Goal: Find specific page/section: Find specific page/section

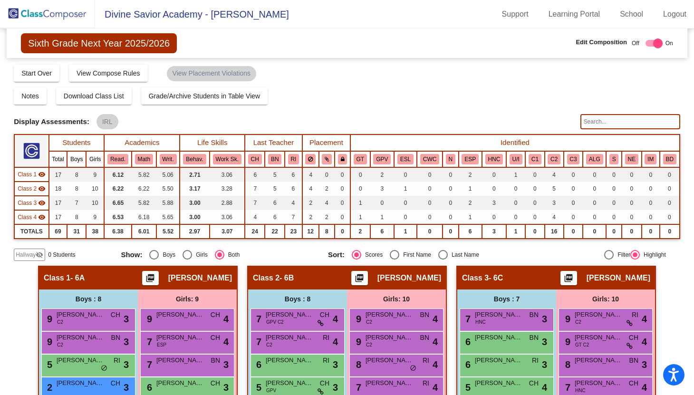
click at [40, 11] on img at bounding box center [47, 14] width 95 height 28
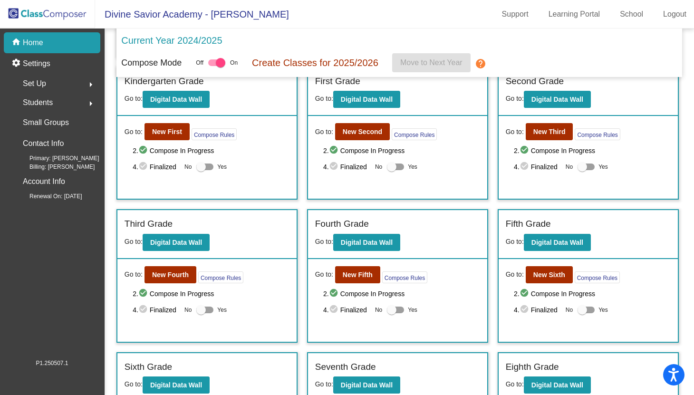
scroll to position [178, 0]
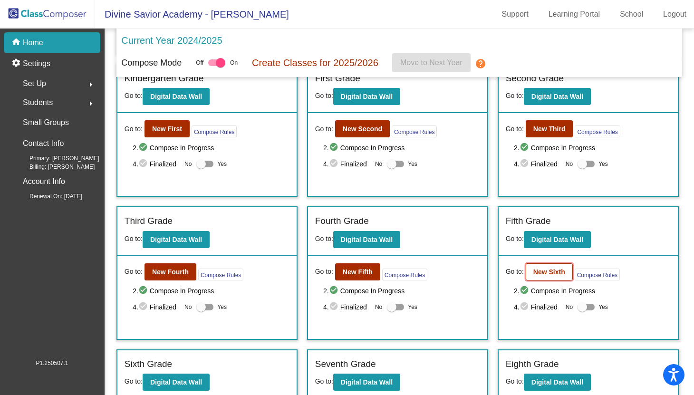
click at [539, 266] on button "New Sixth" at bounding box center [549, 271] width 47 height 17
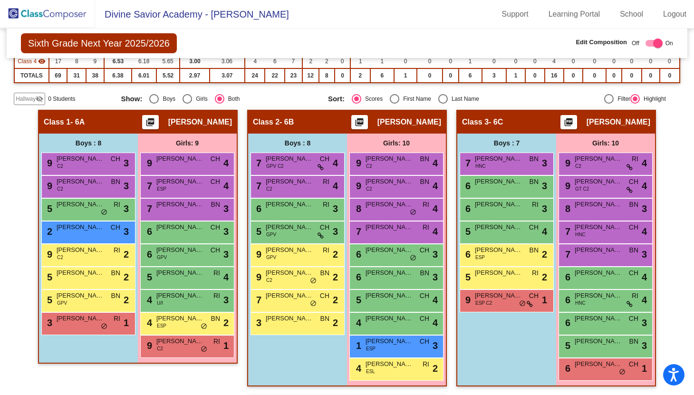
scroll to position [420, 0]
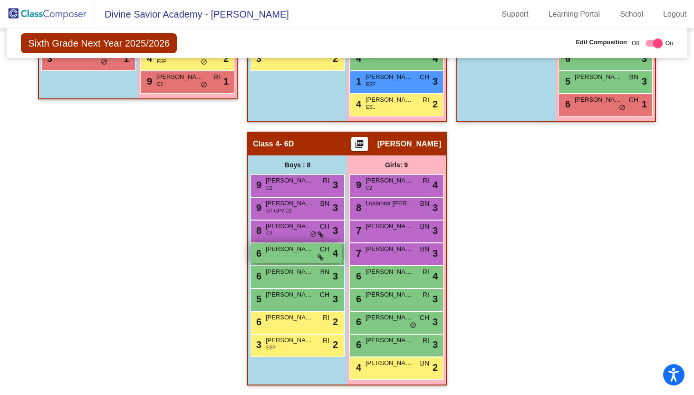
click at [290, 251] on span "[PERSON_NAME]" at bounding box center [290, 249] width 48 height 10
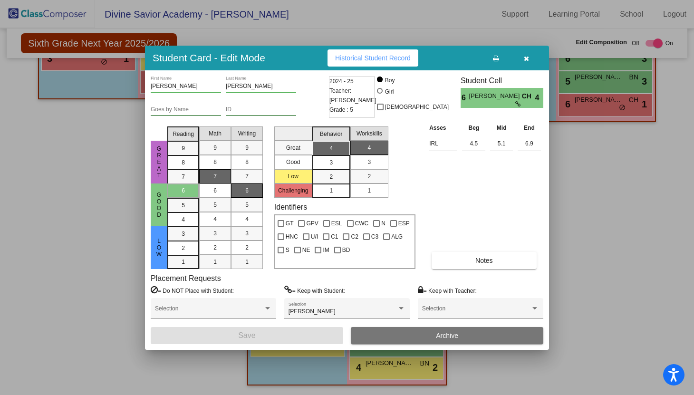
click at [527, 55] on icon "button" at bounding box center [526, 58] width 5 height 7
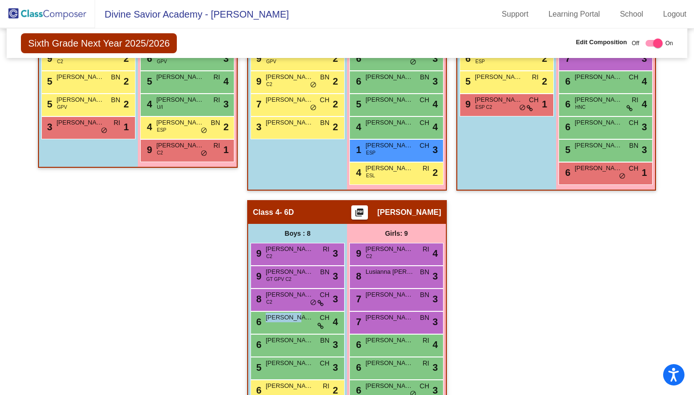
scroll to position [420, 0]
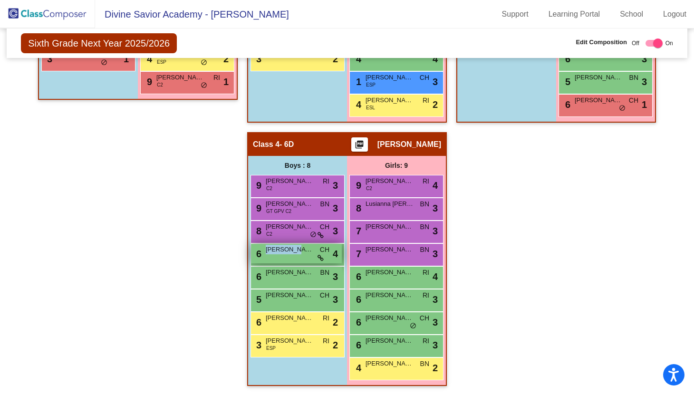
click at [298, 251] on span "[PERSON_NAME]" at bounding box center [290, 250] width 48 height 10
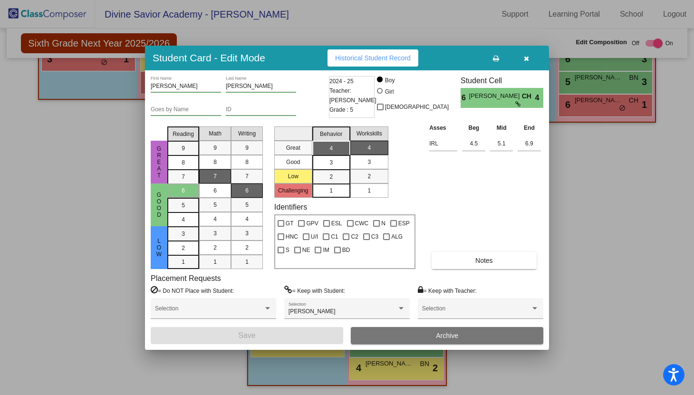
click at [528, 57] on button "button" at bounding box center [526, 57] width 30 height 17
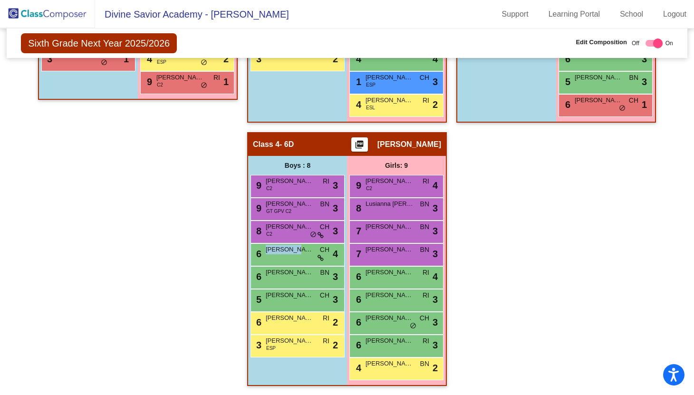
click at [448, 211] on div "Hallway - Hallway Class picture_as_pdf Add Student First Name Last Name Student…" at bounding box center [347, 120] width 666 height 549
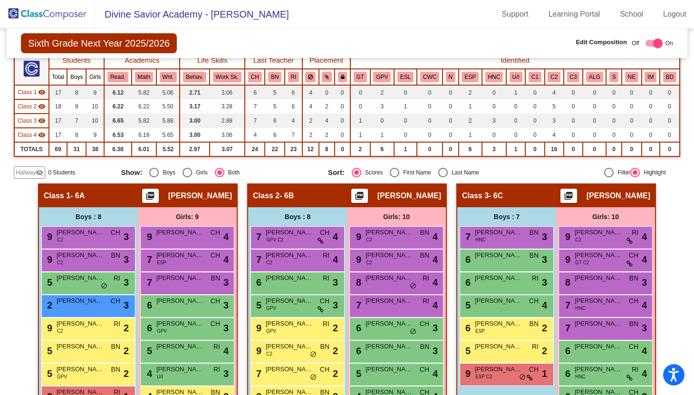
scroll to position [0, 0]
